Goal: Transaction & Acquisition: Purchase product/service

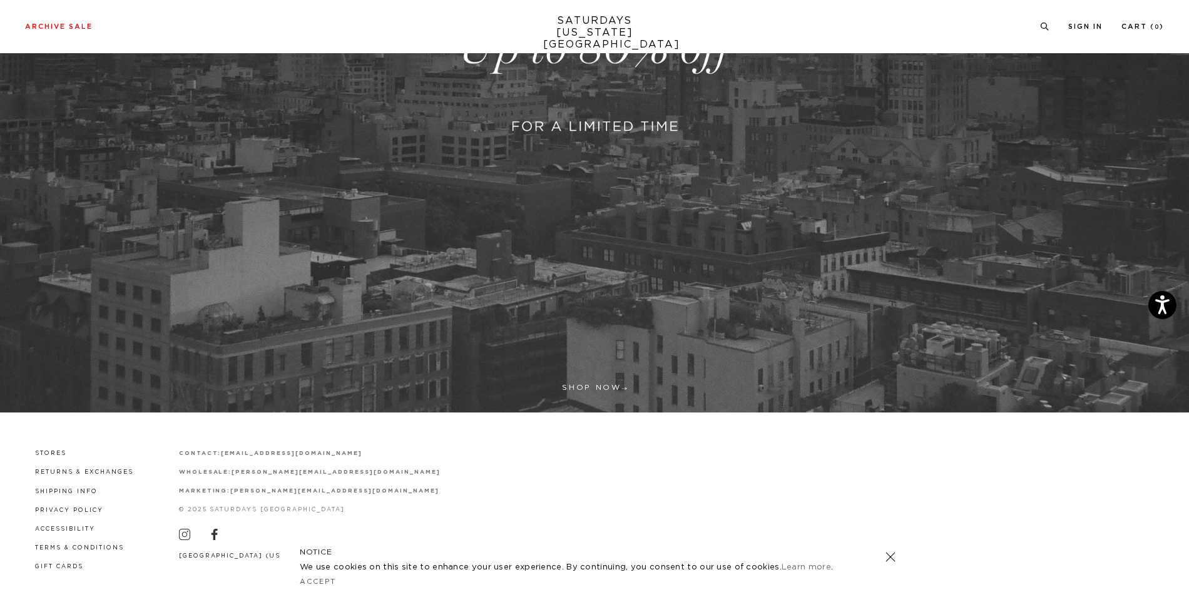
scroll to position [410, 0]
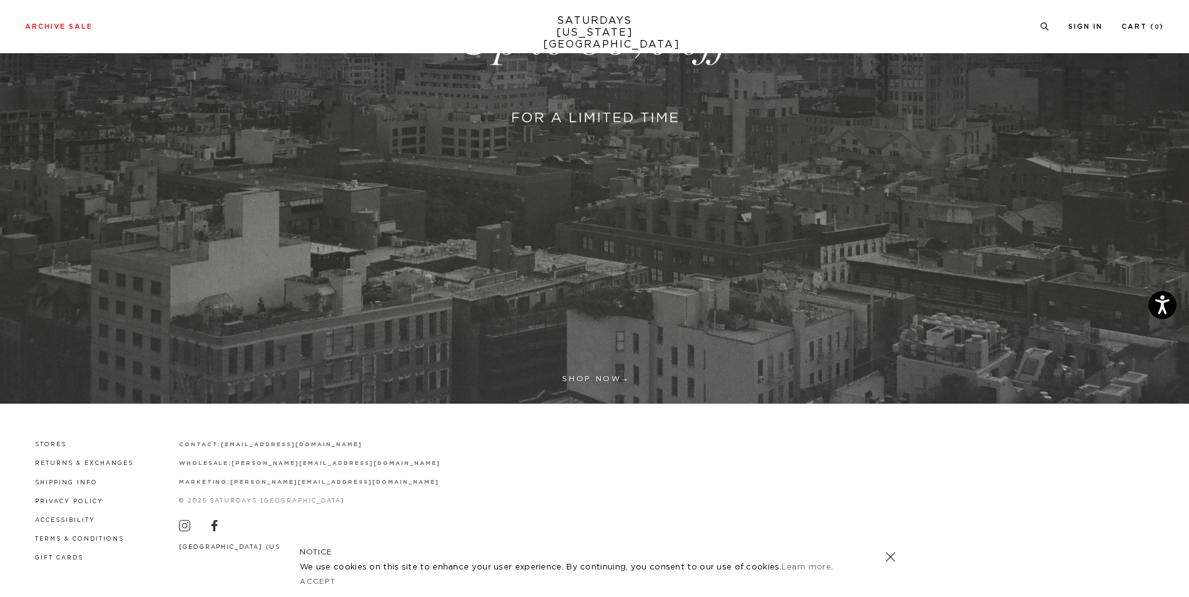
click at [605, 381] on link at bounding box center [594, 40] width 1189 height 728
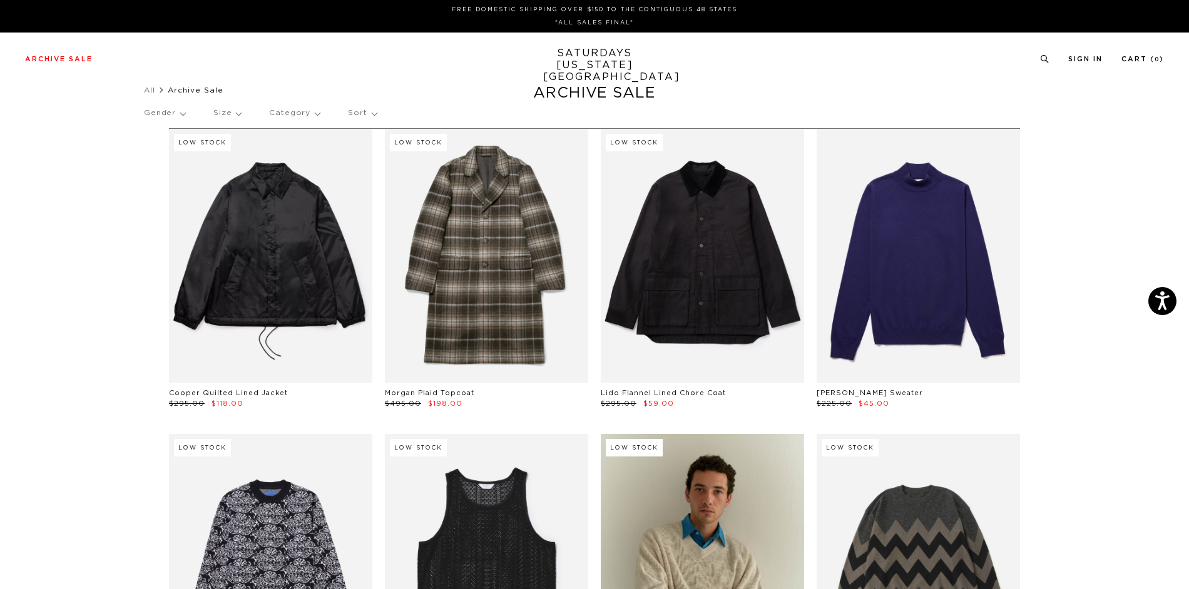
click at [176, 116] on p "Gender" at bounding box center [164, 113] width 41 height 29
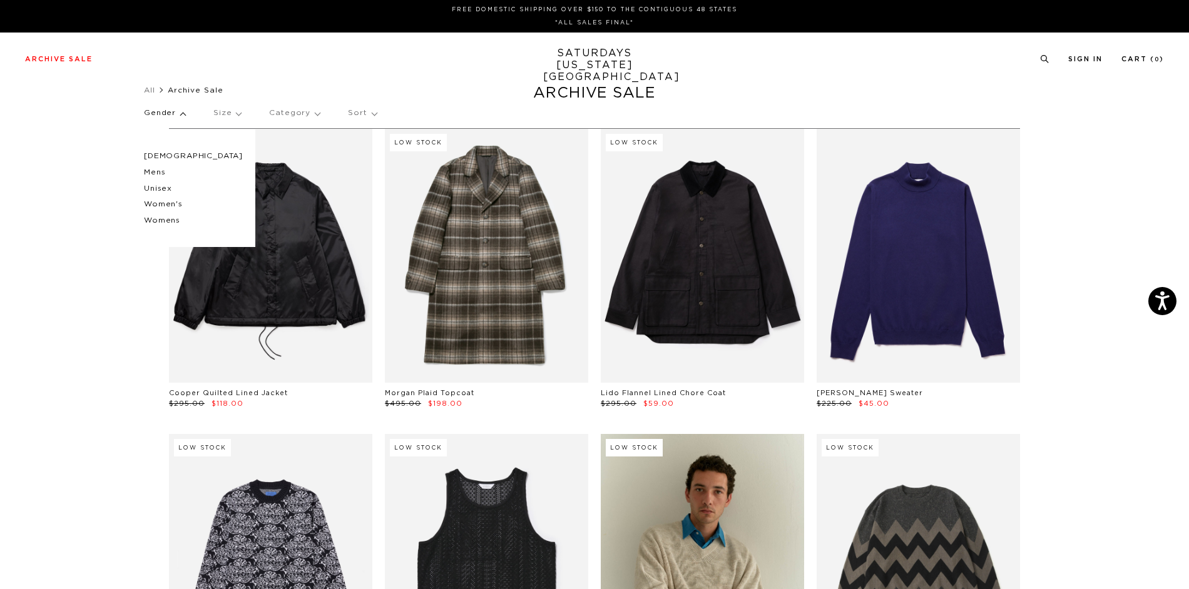
click at [176, 203] on p "Women's" at bounding box center [193, 204] width 99 height 16
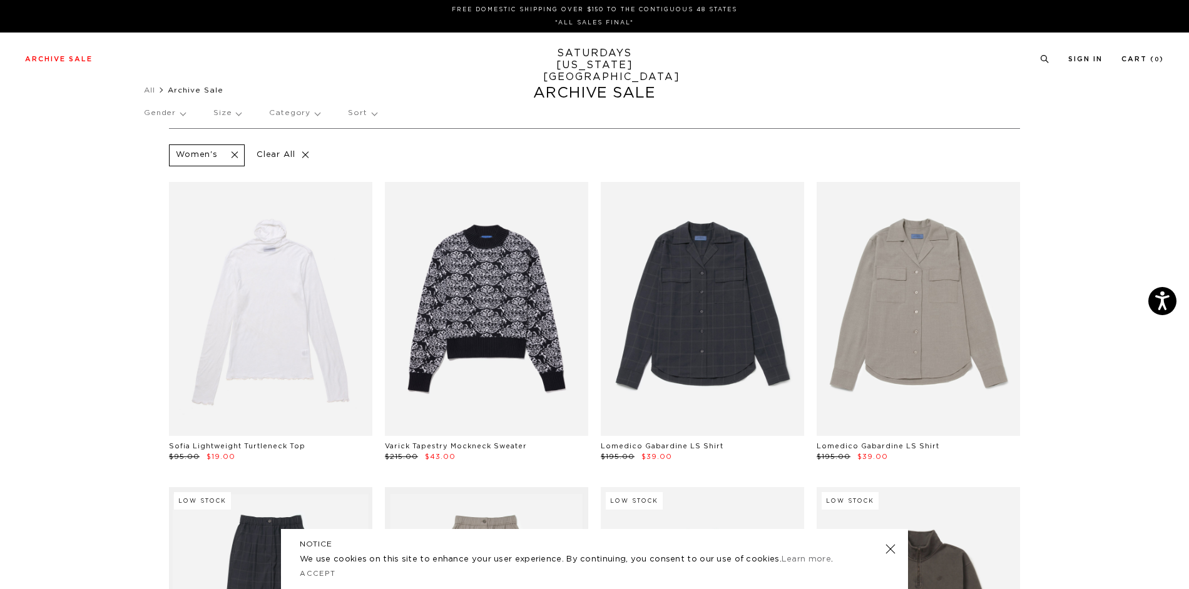
click at [228, 152] on span at bounding box center [231, 156] width 26 height 12
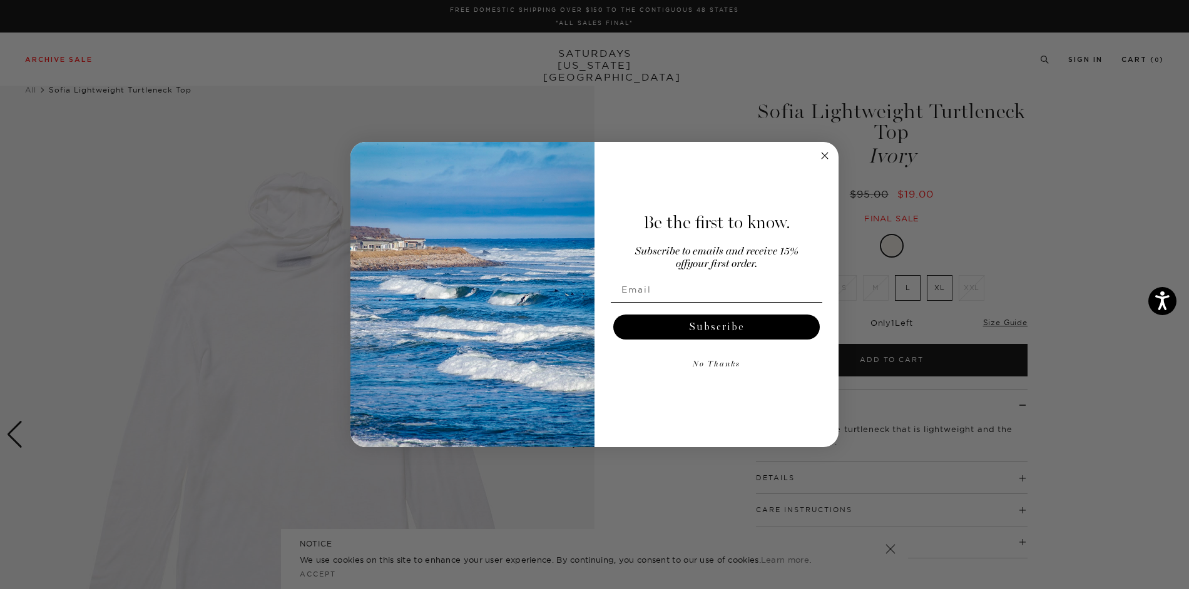
click at [816, 158] on div "Be the first to know. Subscribe to emails and receive 15% off your first order.…" at bounding box center [709, 295] width 231 height 280
click at [821, 156] on circle "Close dialog" at bounding box center [825, 156] width 14 height 14
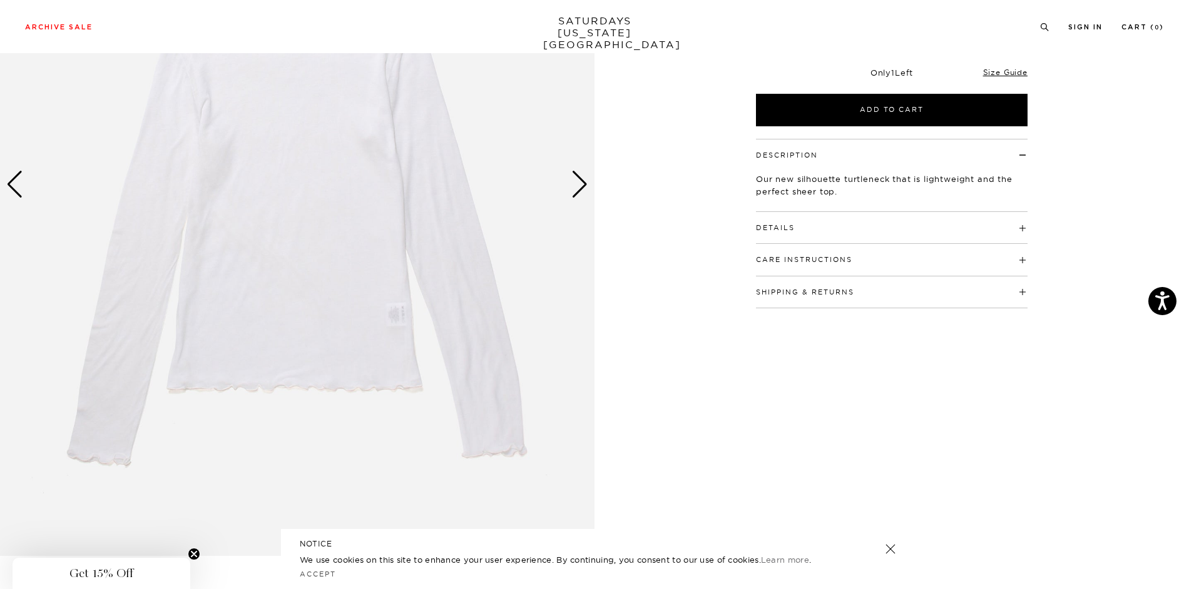
scroll to position [188, 0]
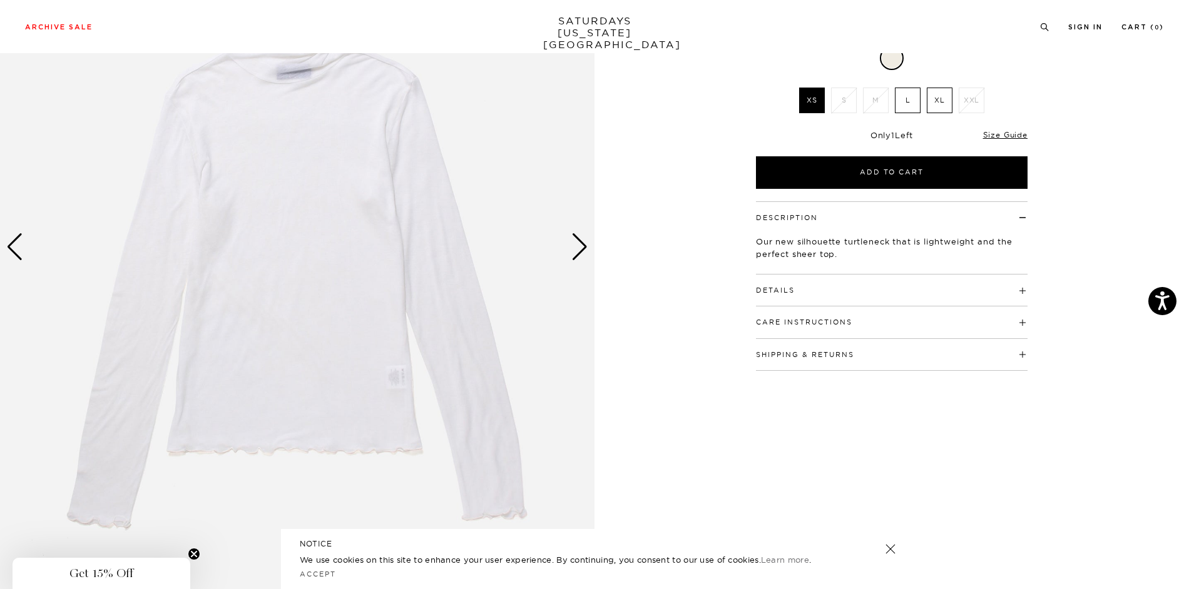
click at [577, 241] on div "Next slide" at bounding box center [579, 247] width 17 height 28
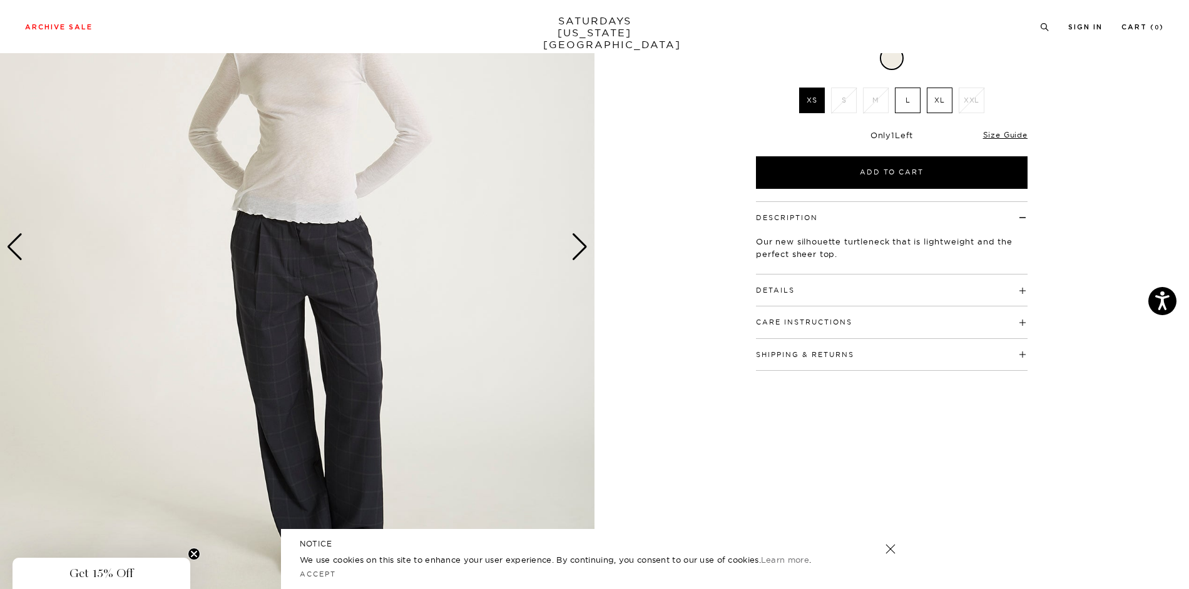
click at [576, 241] on div "Next slide" at bounding box center [579, 247] width 17 height 28
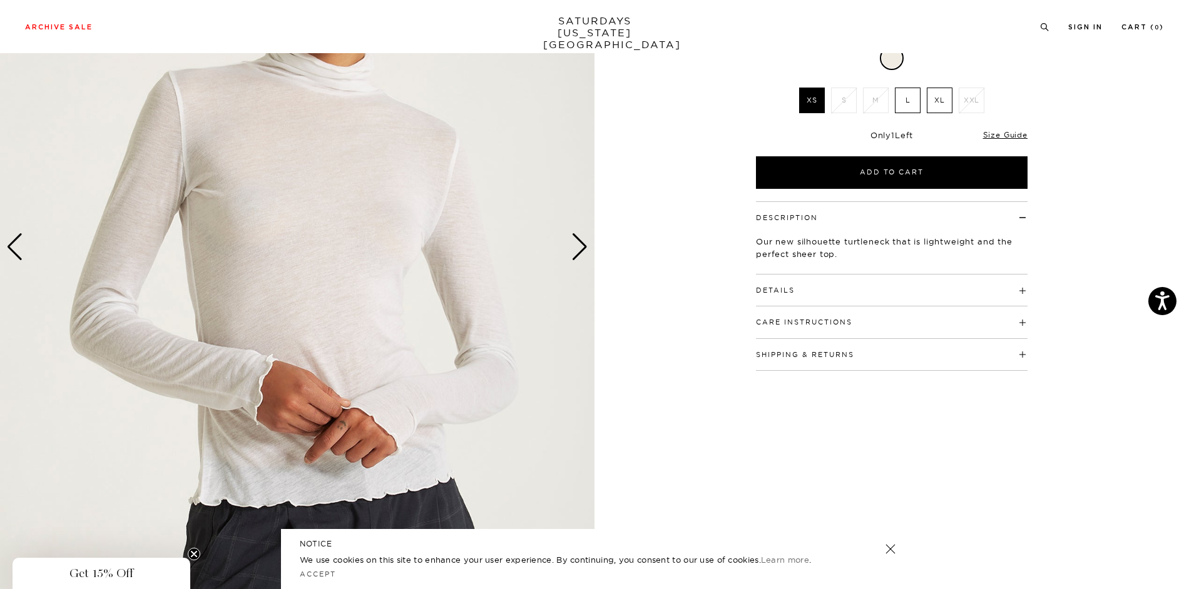
scroll to position [0, 0]
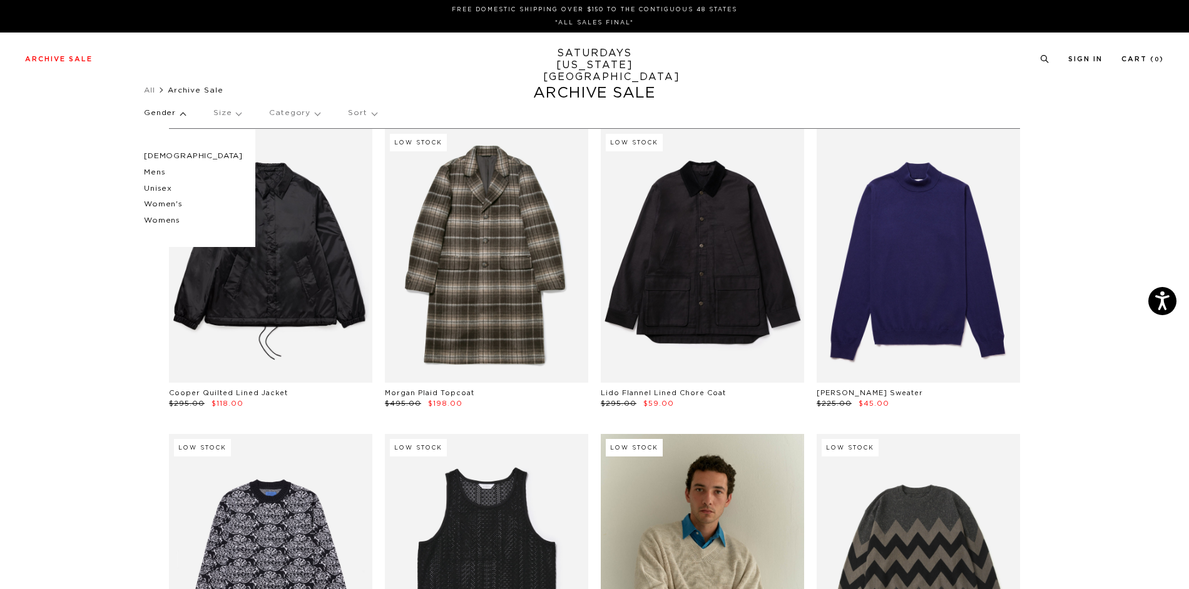
click at [174, 221] on p "Womens" at bounding box center [193, 221] width 99 height 16
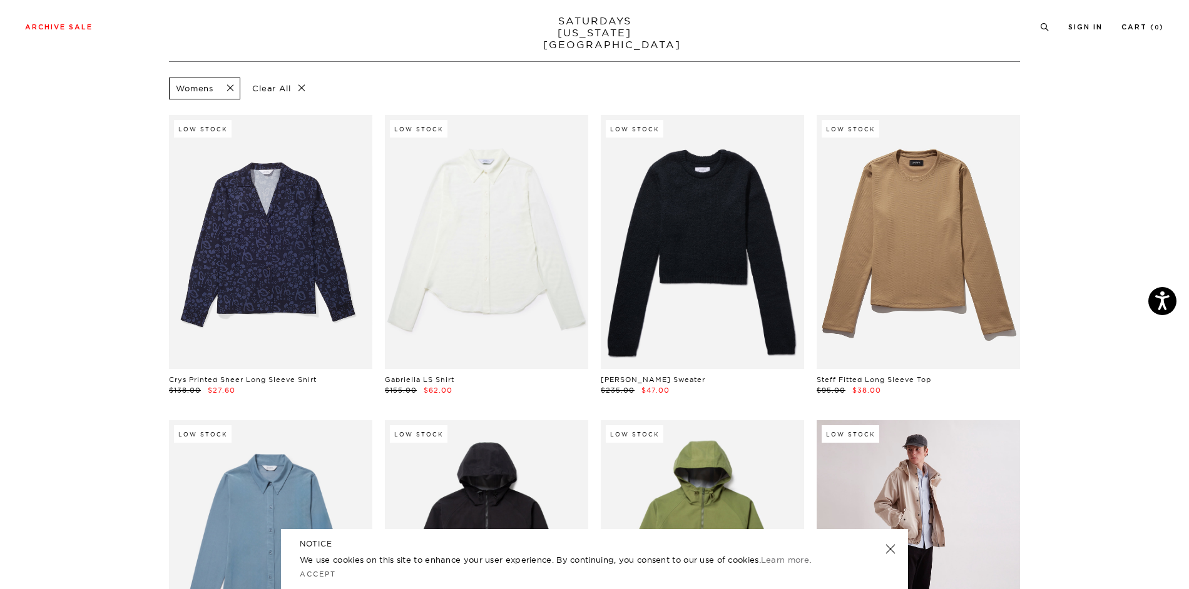
scroll to position [250, 0]
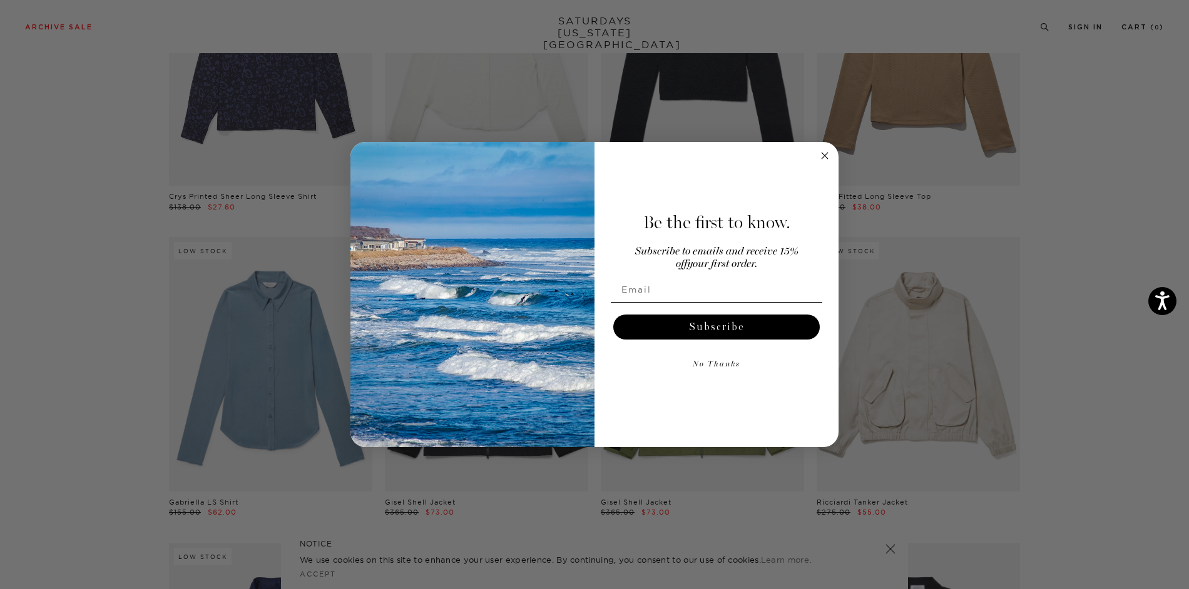
click at [821, 155] on circle "Close dialog" at bounding box center [825, 156] width 14 height 14
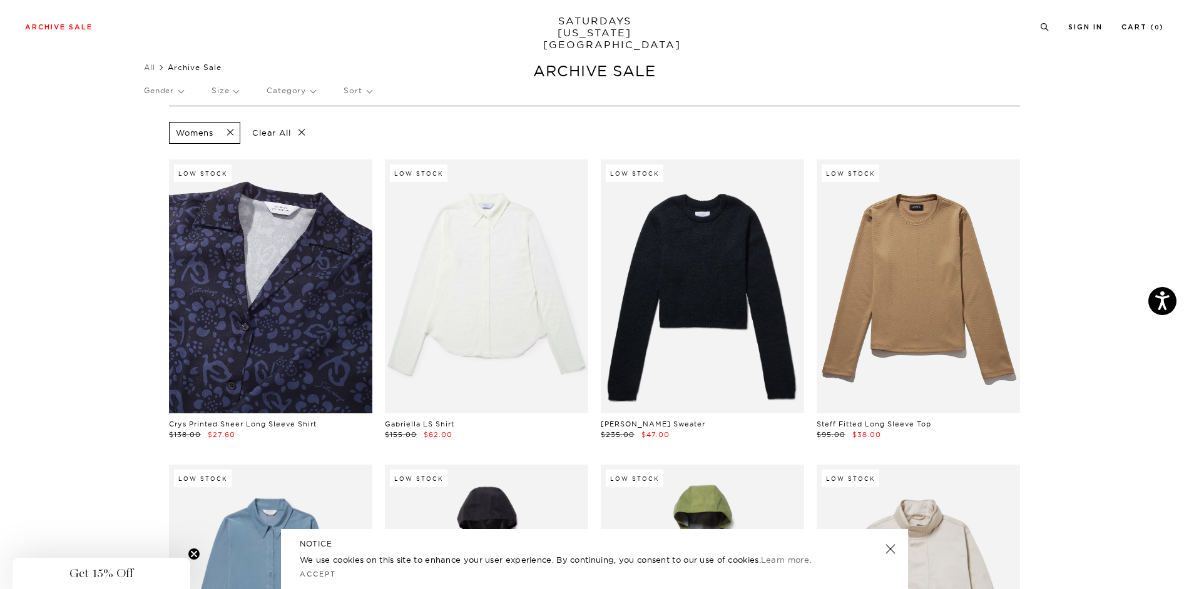
scroll to position [0, 0]
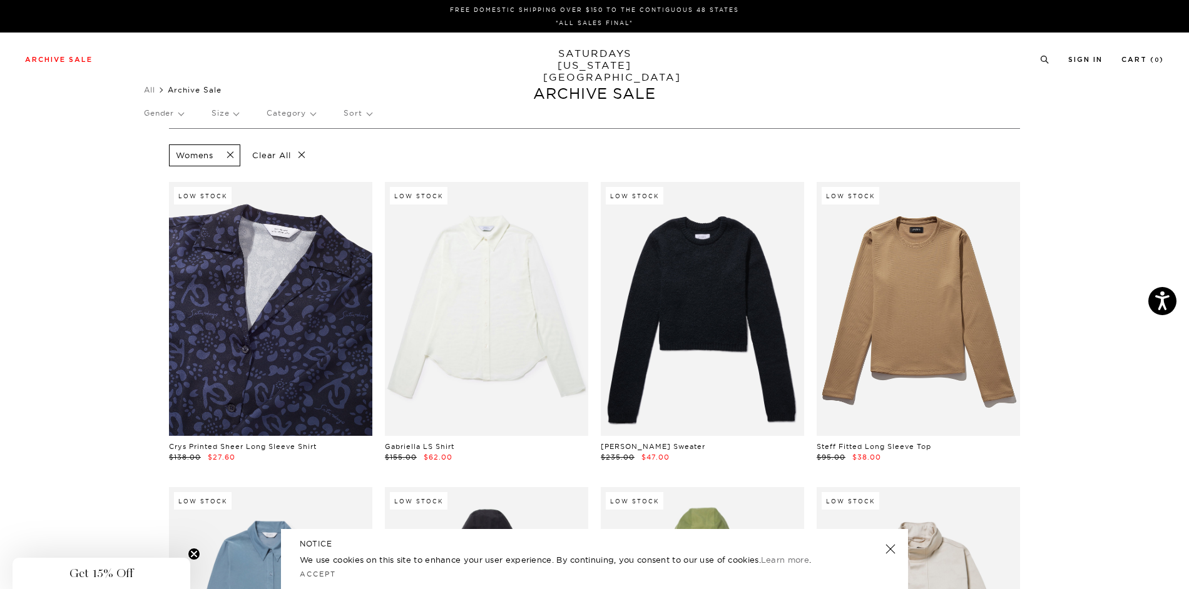
click at [226, 151] on span at bounding box center [226, 156] width 26 height 12
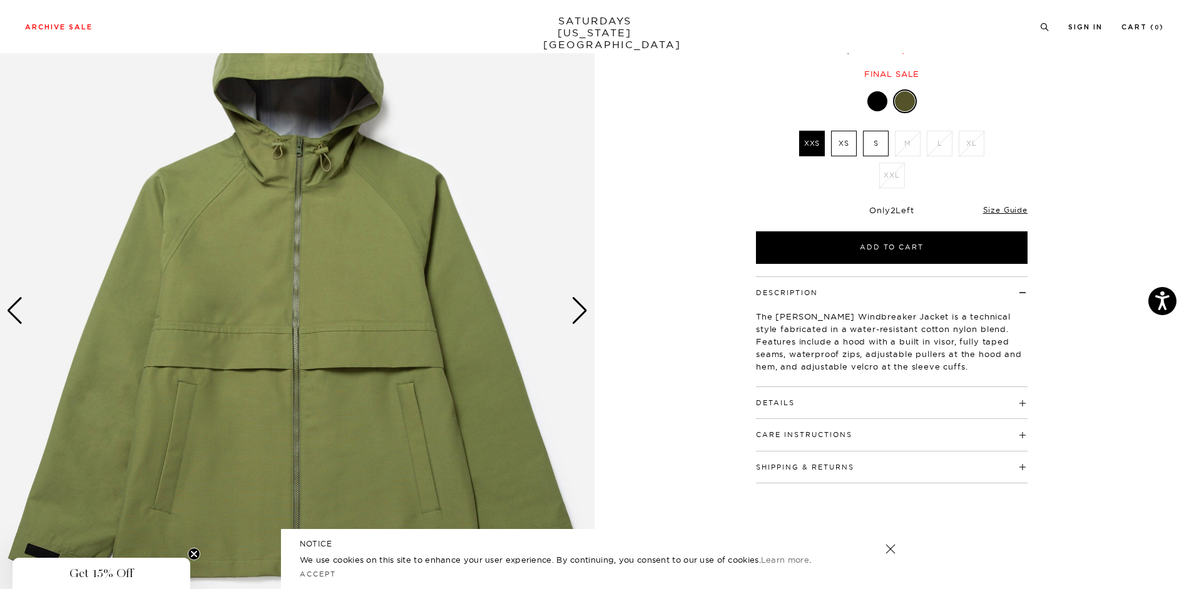
scroll to position [125, 0]
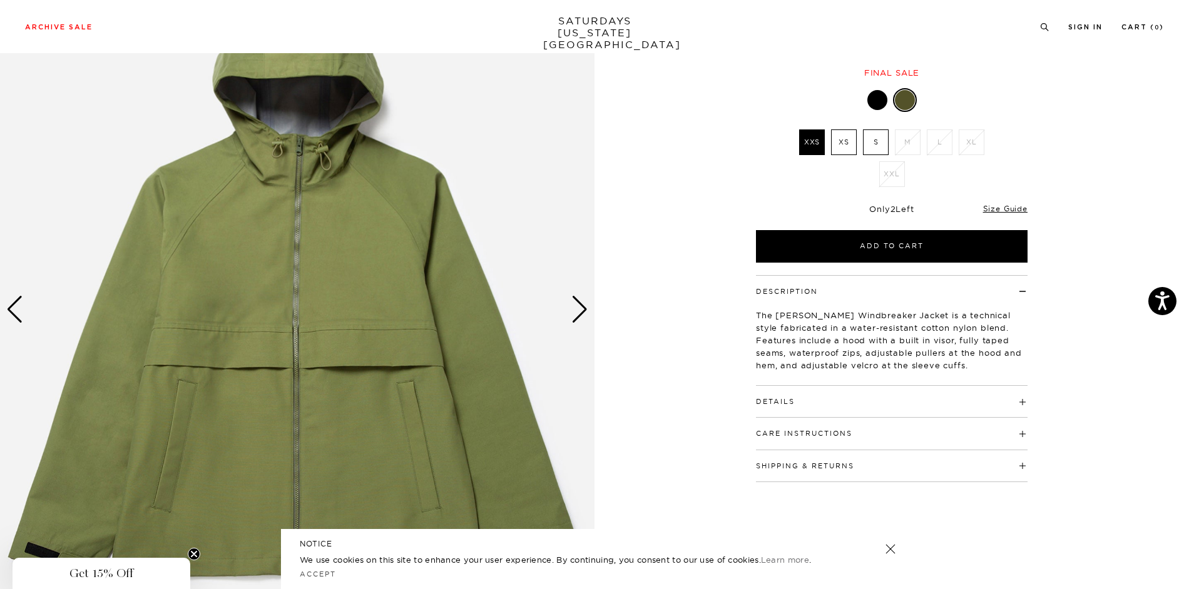
click at [577, 314] on div "Next slide" at bounding box center [579, 310] width 17 height 28
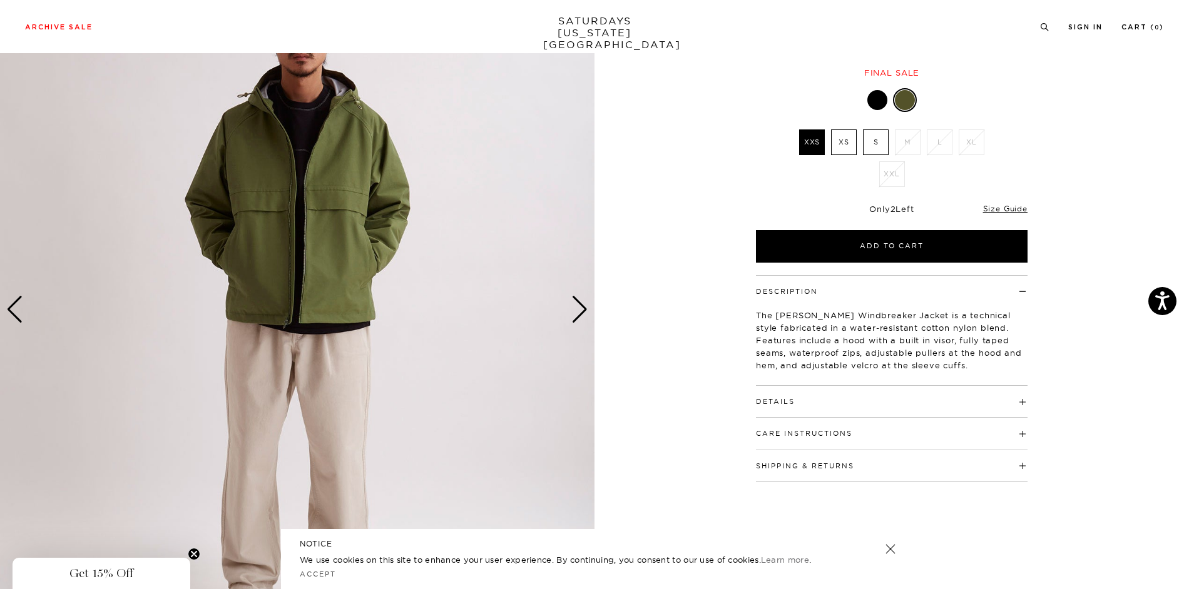
click at [577, 314] on div "Next slide" at bounding box center [579, 310] width 17 height 28
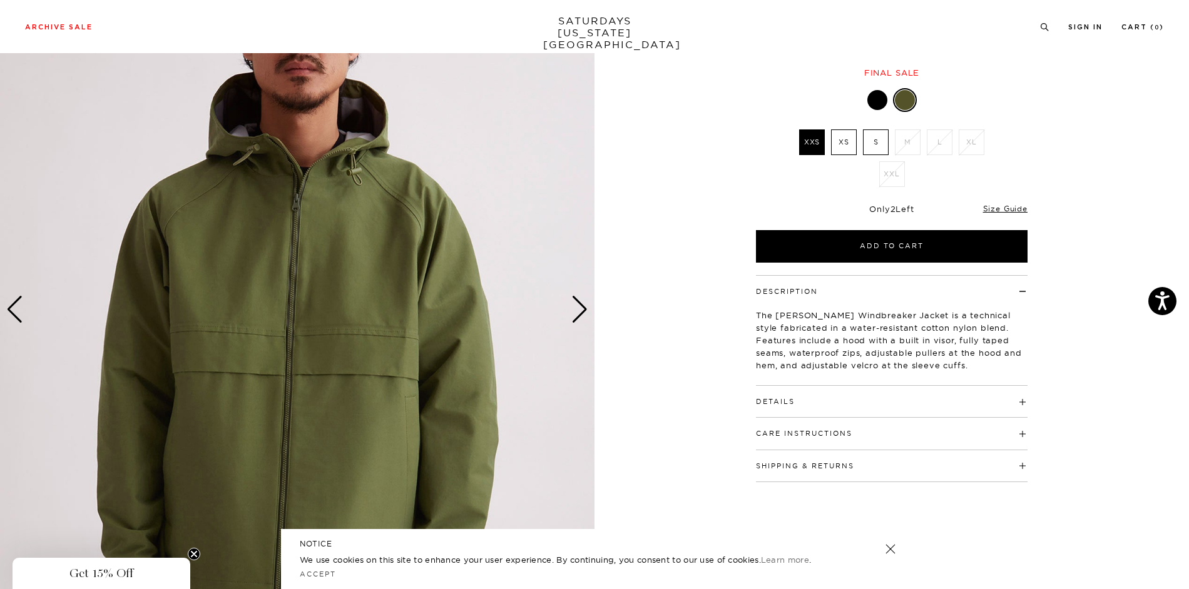
click at [577, 314] on div "Next slide" at bounding box center [579, 310] width 17 height 28
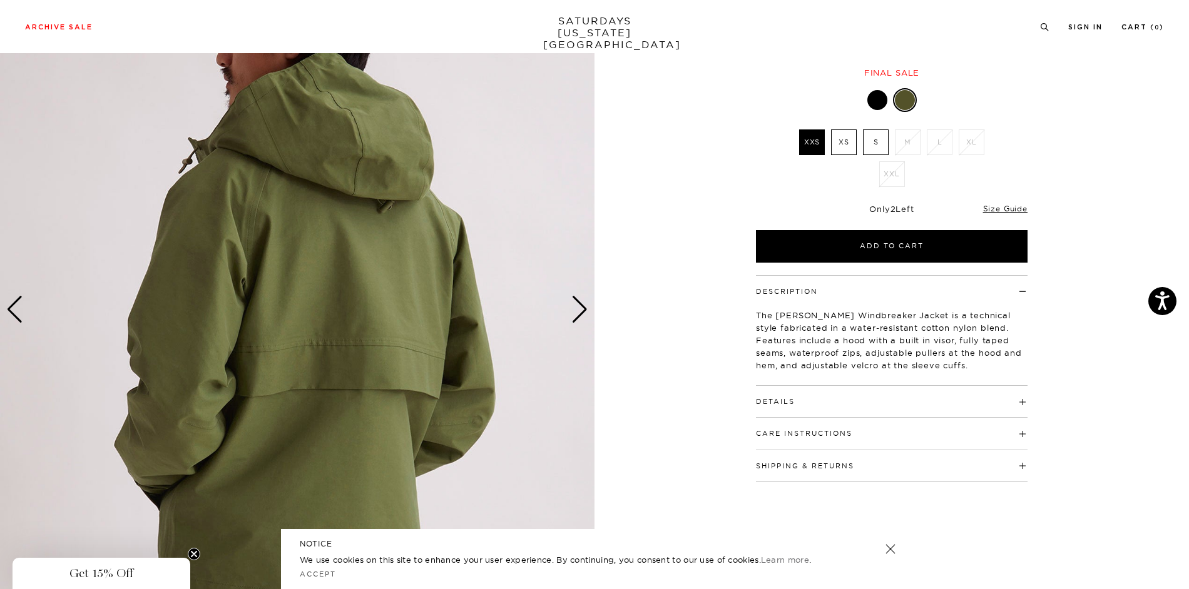
click at [577, 314] on div "Next slide" at bounding box center [579, 310] width 17 height 28
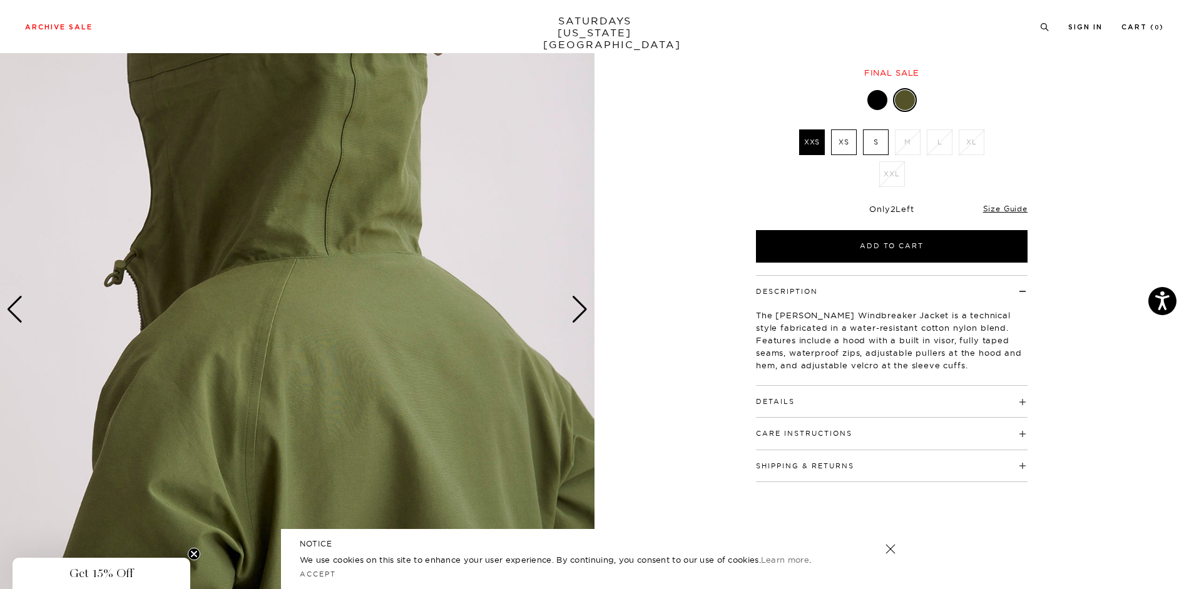
click at [577, 314] on div "Next slide" at bounding box center [579, 310] width 17 height 28
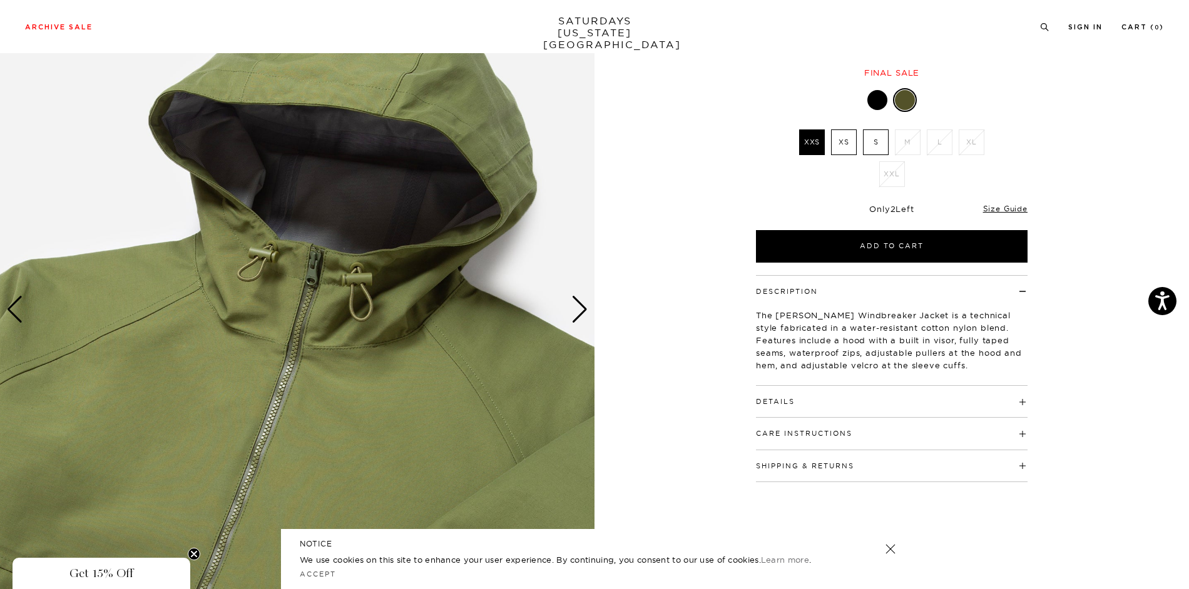
click at [577, 314] on div "Next slide" at bounding box center [579, 310] width 17 height 28
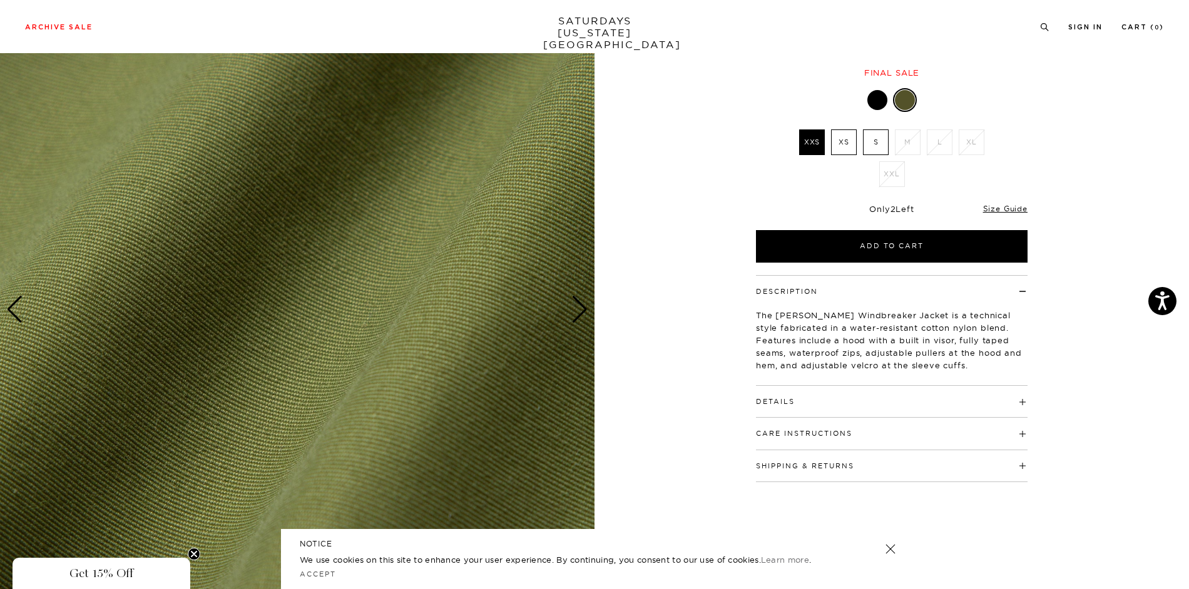
click at [577, 314] on div "Next slide" at bounding box center [579, 310] width 17 height 28
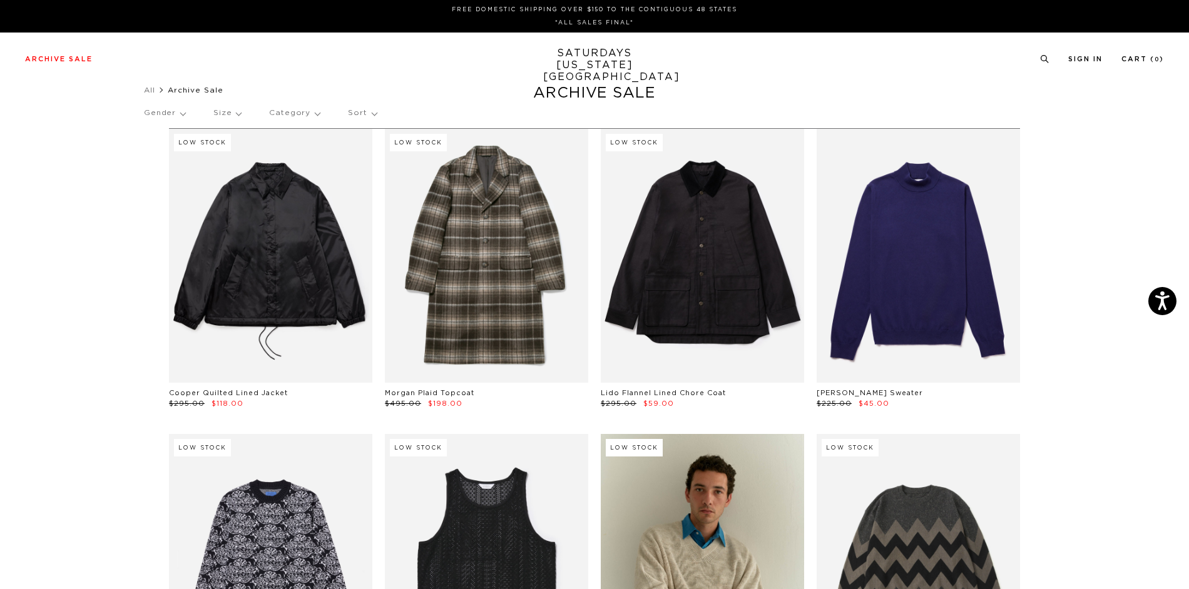
click at [183, 112] on p "Gender" at bounding box center [164, 113] width 41 height 29
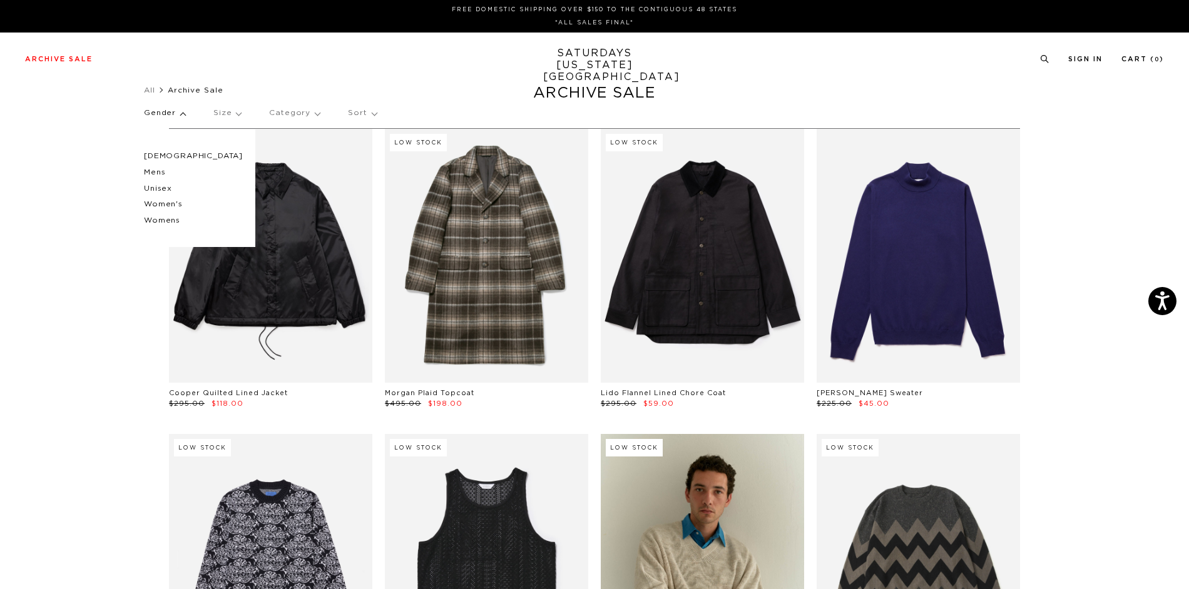
click at [170, 188] on p "Unisex" at bounding box center [193, 189] width 99 height 16
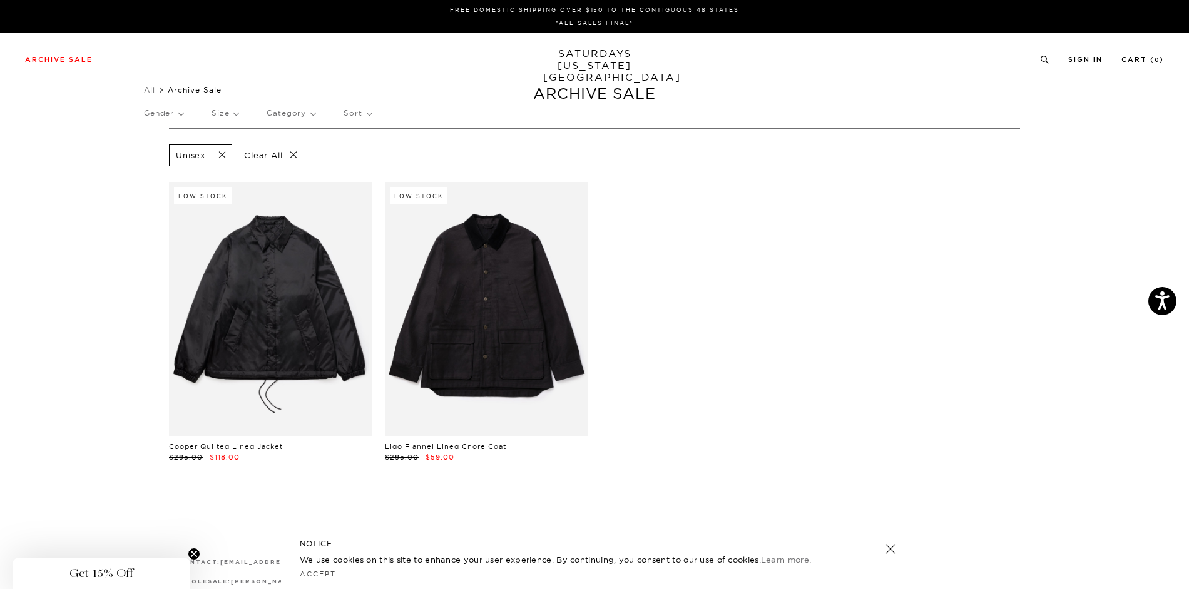
click at [168, 116] on p "Gender" at bounding box center [163, 113] width 39 height 29
click at [152, 154] on p "[DEMOGRAPHIC_DATA]" at bounding box center [193, 156] width 98 height 16
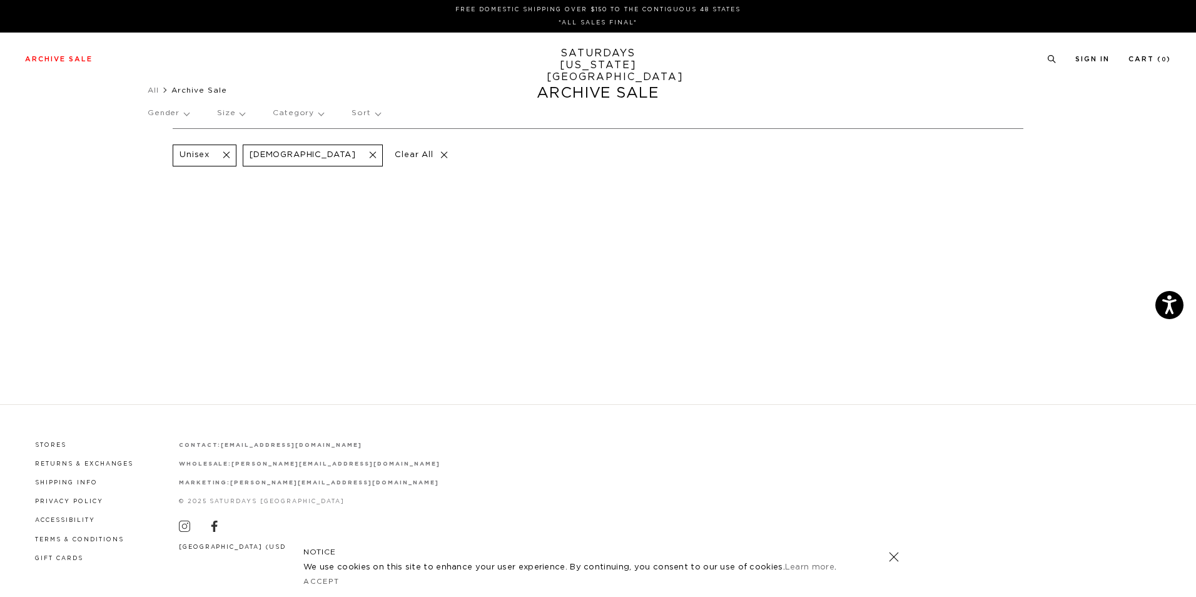
click at [225, 154] on span at bounding box center [223, 156] width 26 height 12
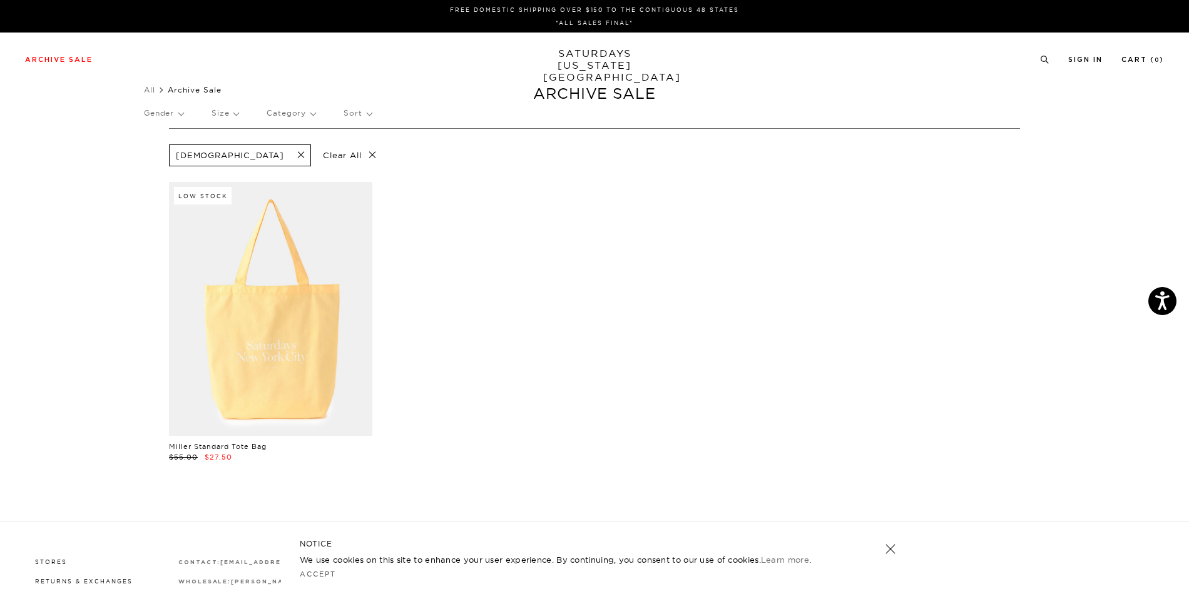
click at [158, 109] on p "Gender" at bounding box center [163, 113] width 39 height 29
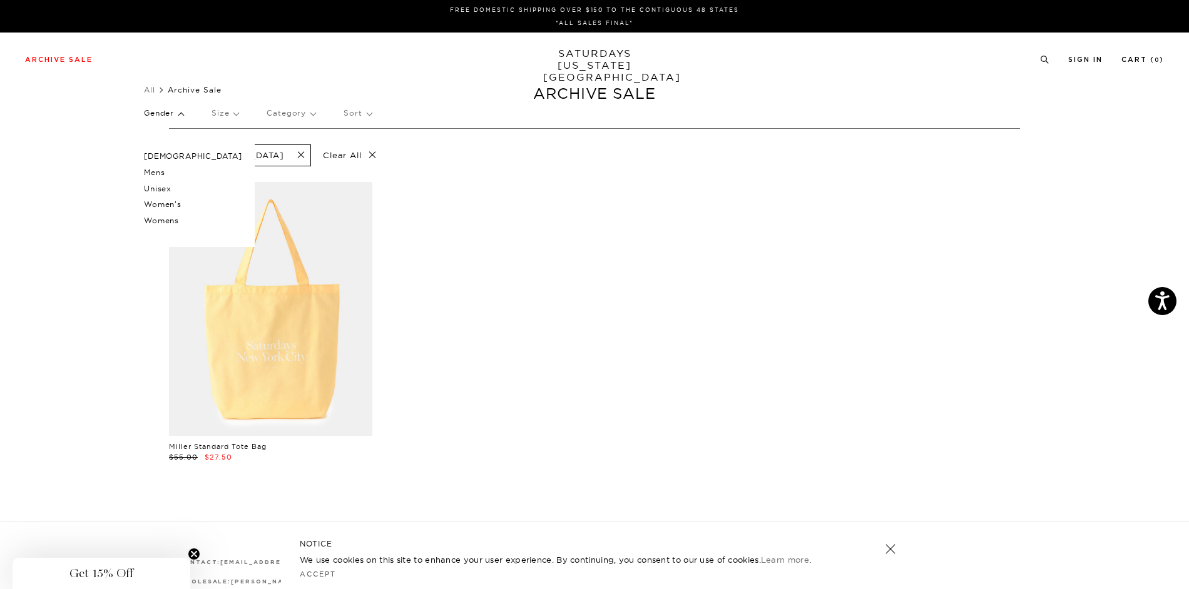
click at [156, 173] on p "Mens" at bounding box center [193, 173] width 98 height 16
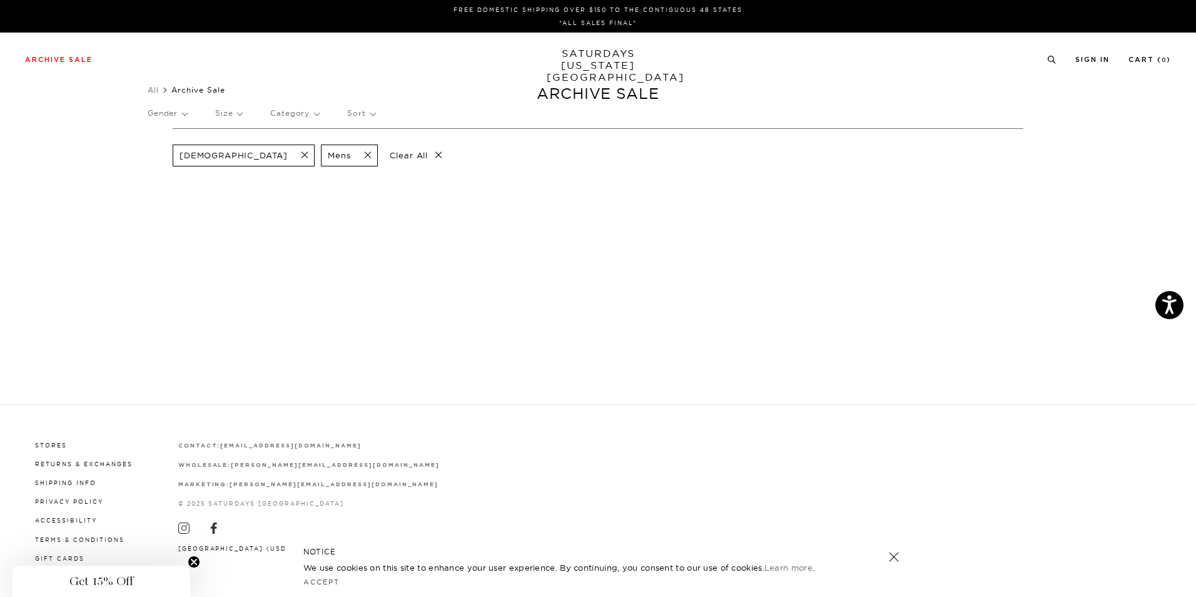
click at [384, 156] on p "Clear All" at bounding box center [416, 156] width 64 height 22
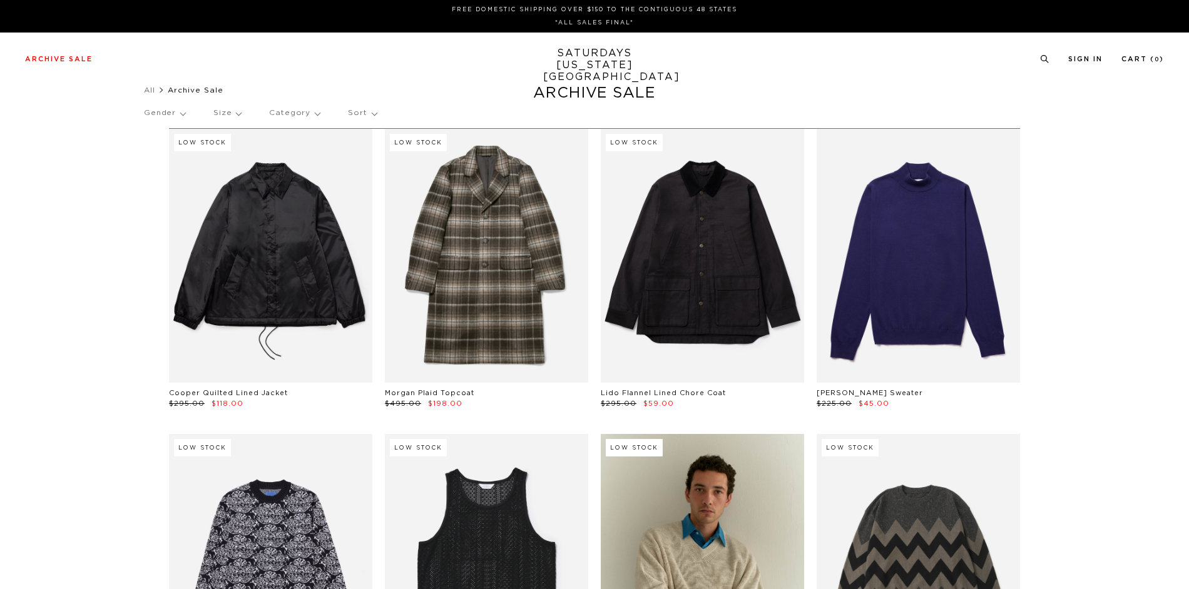
click at [182, 114] on p "Gender" at bounding box center [164, 113] width 41 height 29
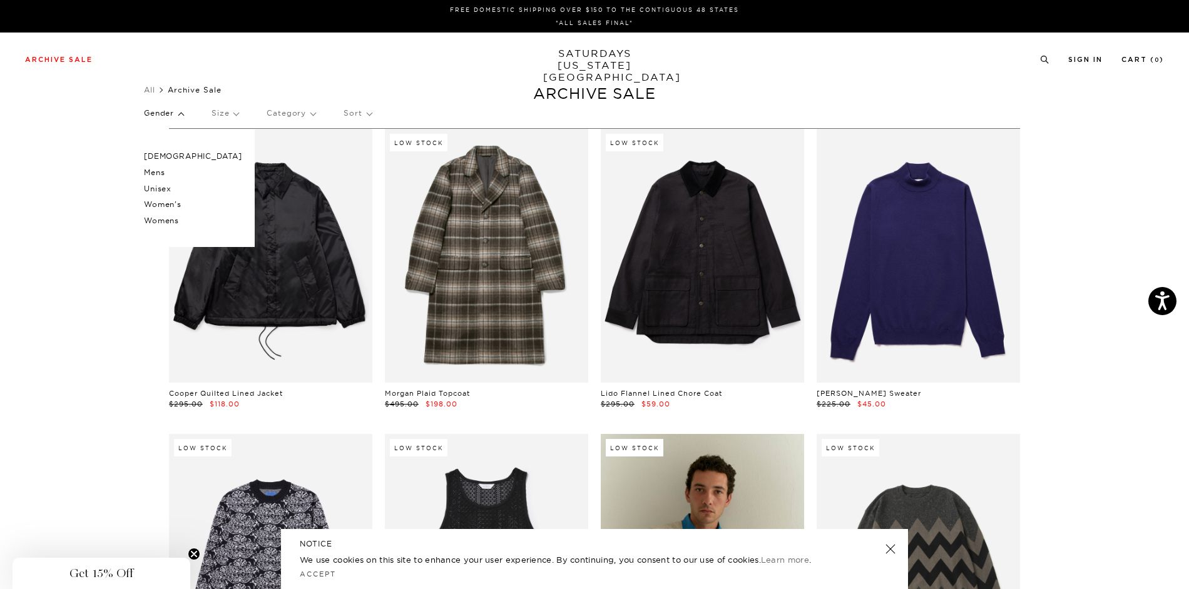
click at [161, 170] on p "Mens" at bounding box center [193, 173] width 98 height 16
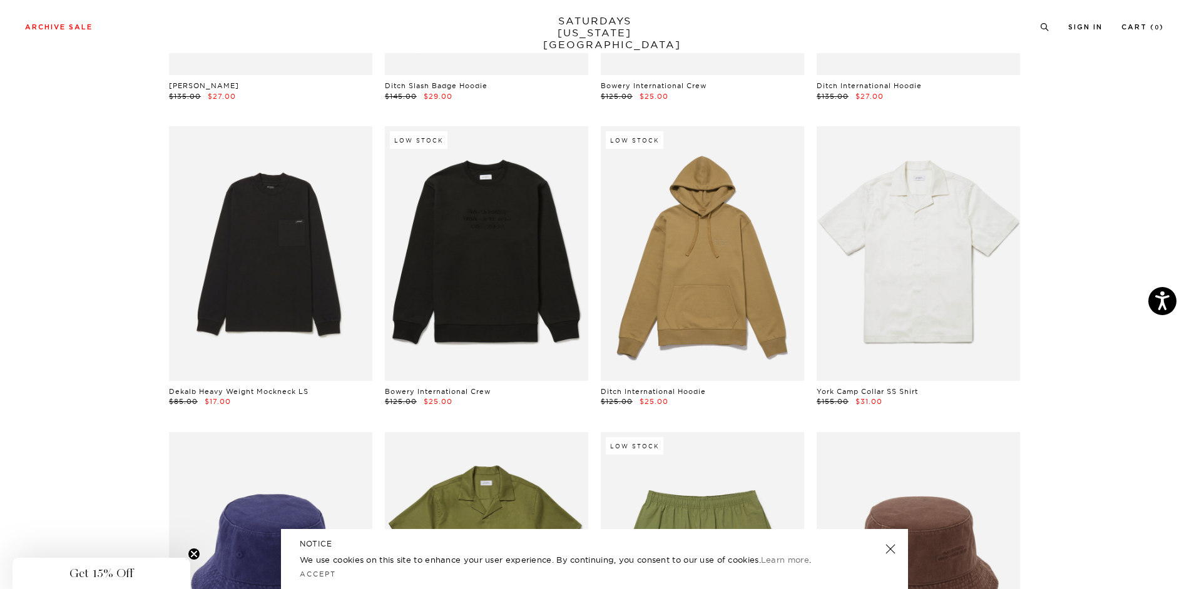
scroll to position [6631, 0]
